Goal: Task Accomplishment & Management: Manage account settings

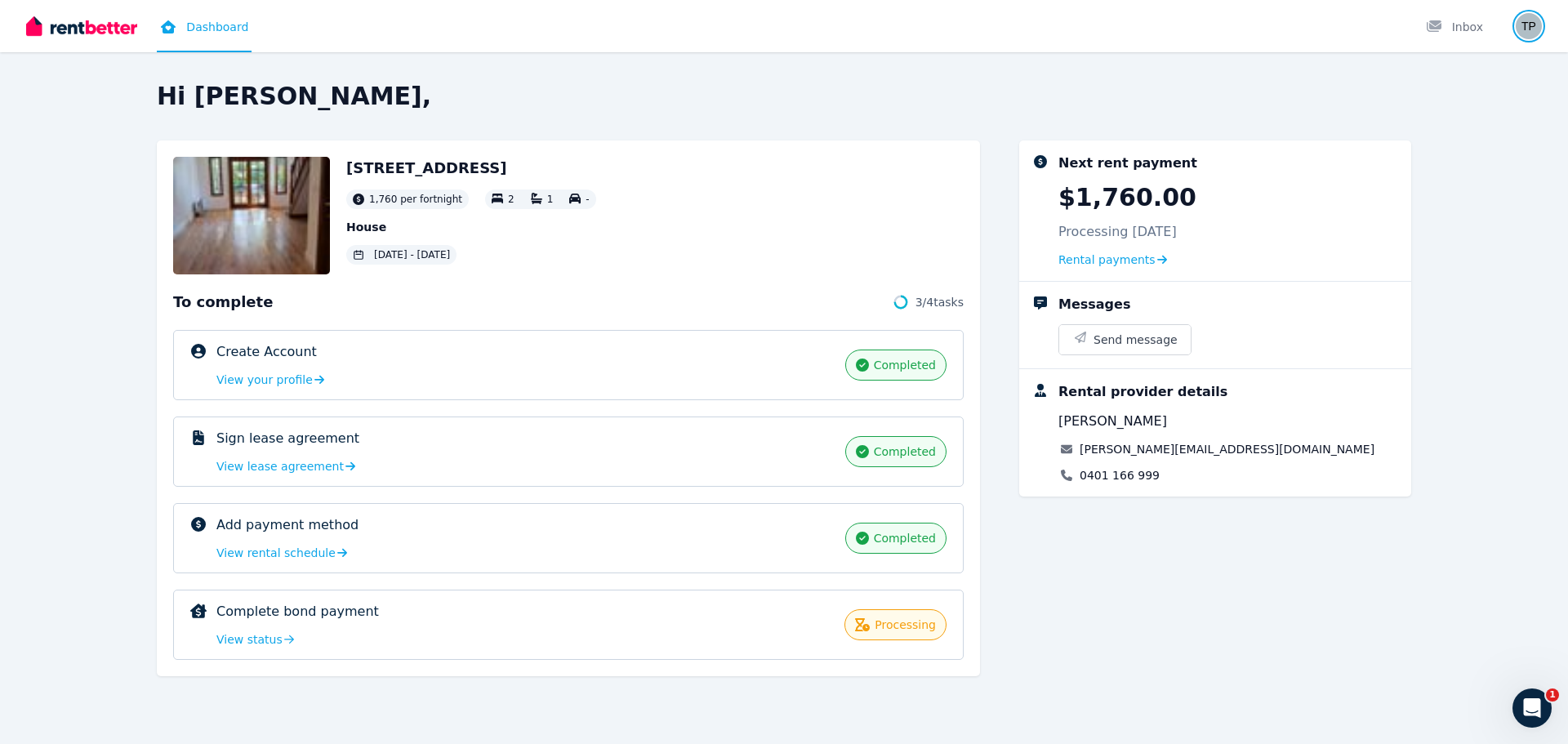
click at [1536, 21] on img "button" at bounding box center [1529, 26] width 26 height 26
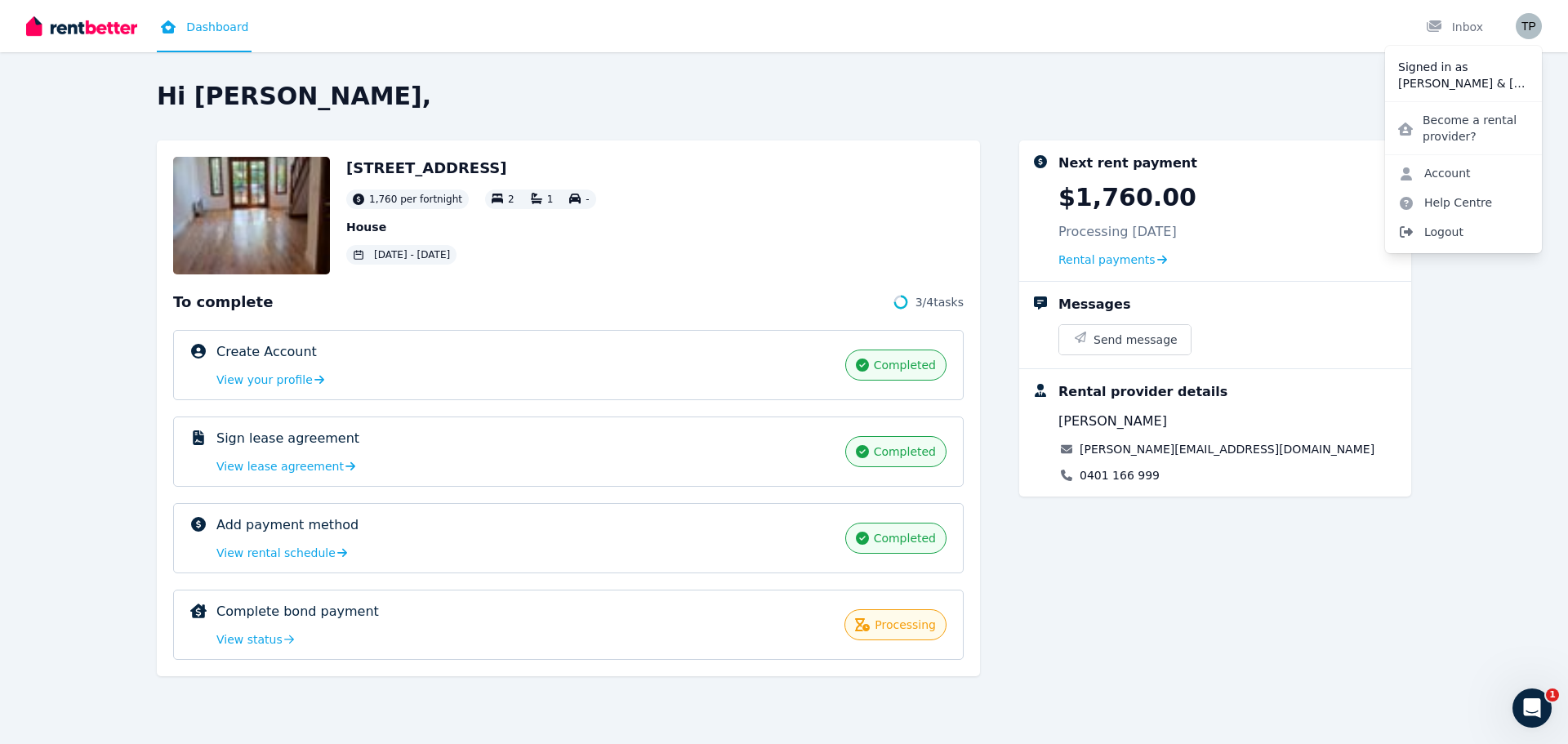
click at [1445, 227] on span "Logout" at bounding box center [1463, 232] width 157 height 29
